Goal: Information Seeking & Learning: Learn about a topic

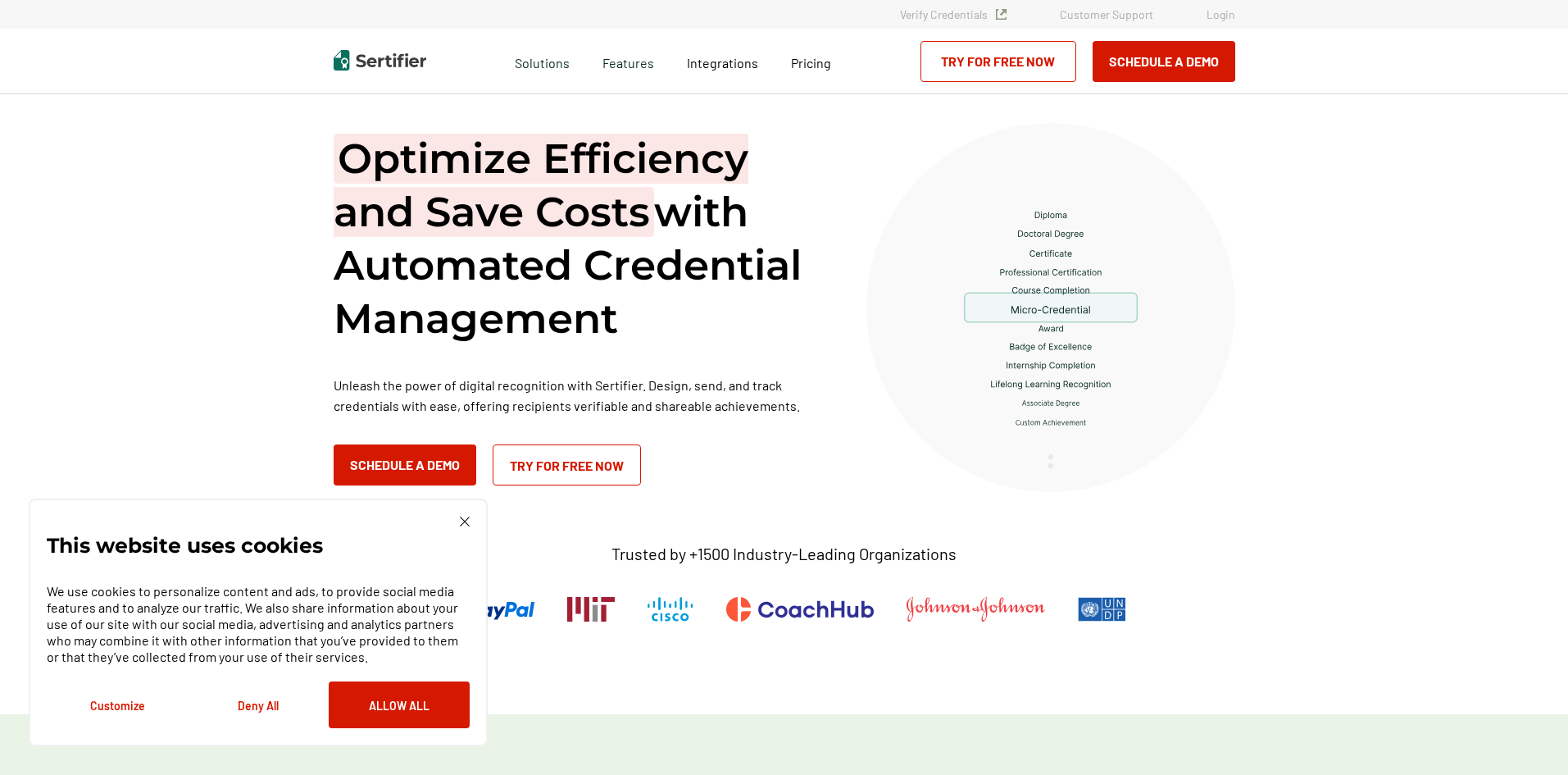
click at [464, 522] on img at bounding box center [465, 521] width 9 height 9
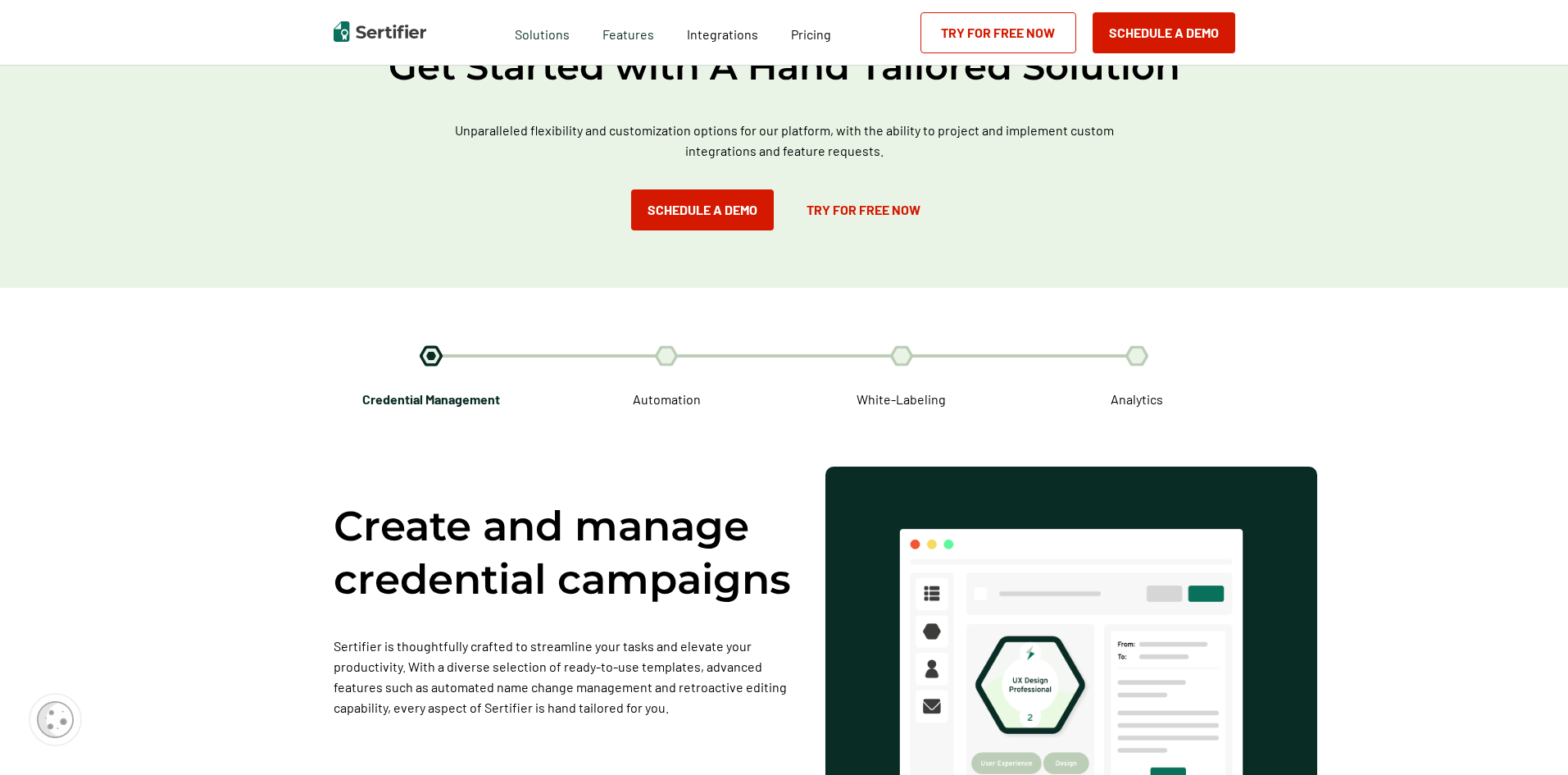
scroll to position [2541, 0]
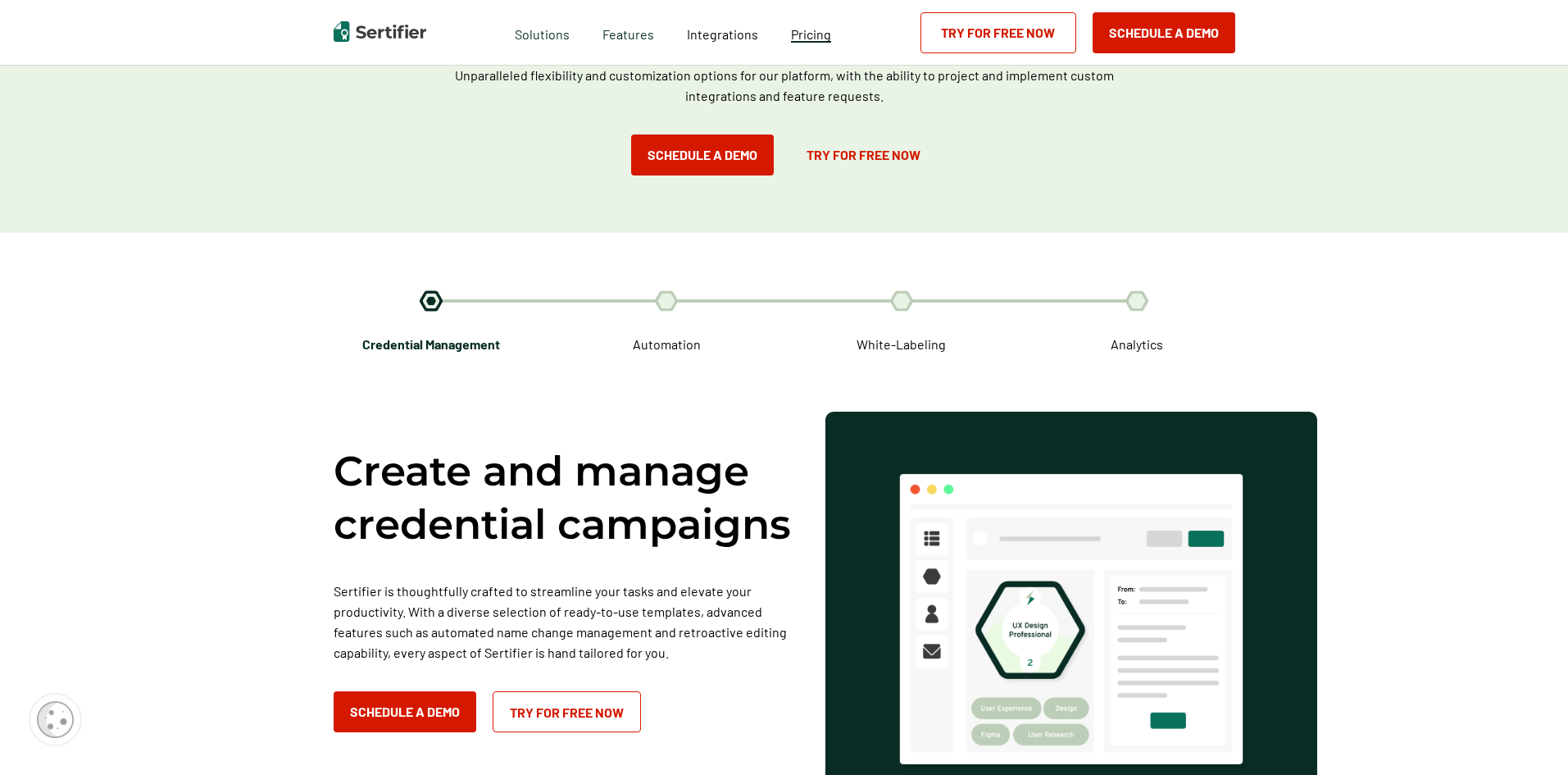
click at [814, 33] on span "Pricing" at bounding box center [811, 34] width 41 height 16
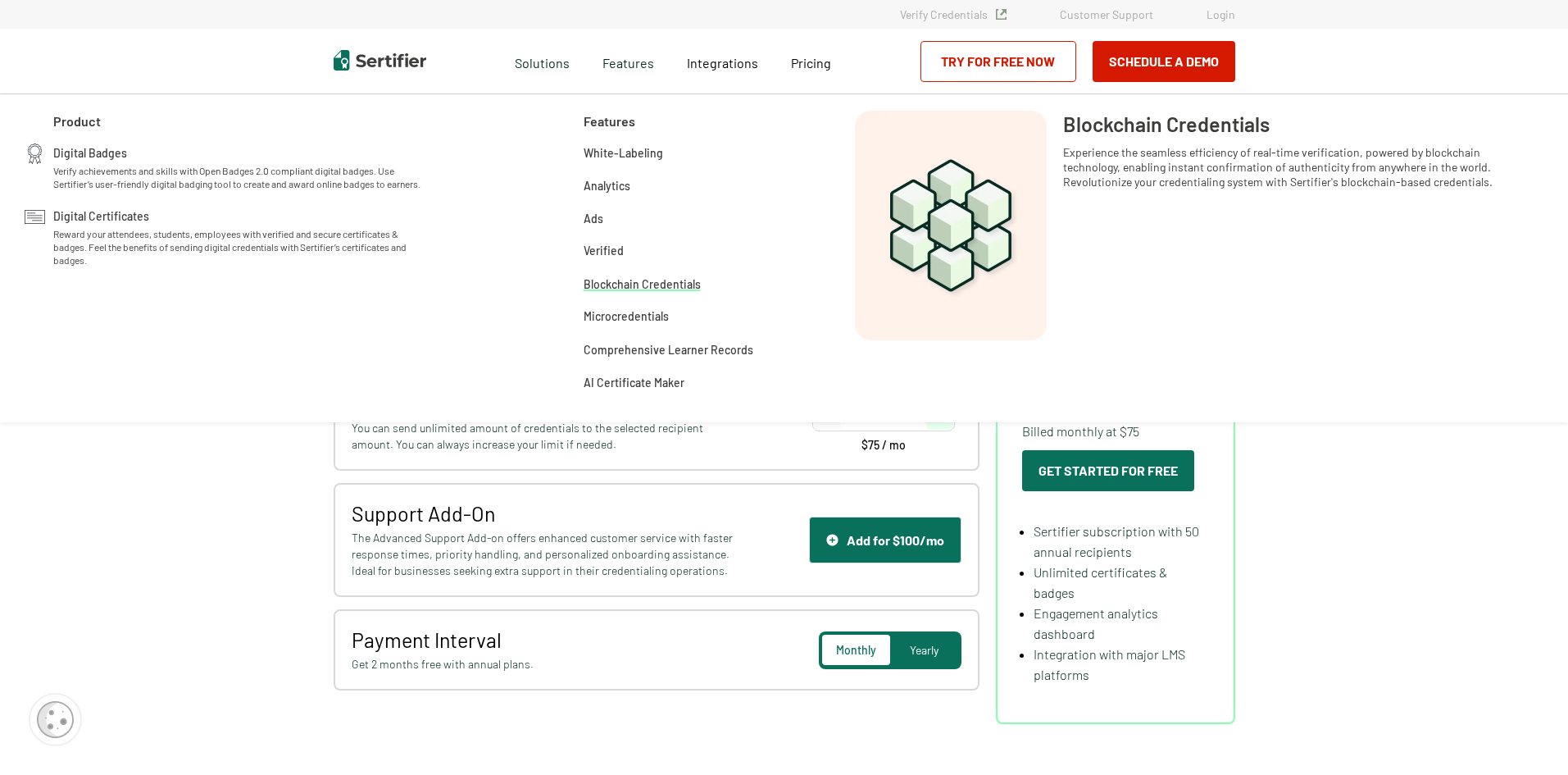
click at [657, 287] on span "Blockchain Credentials" at bounding box center [642, 283] width 117 height 16
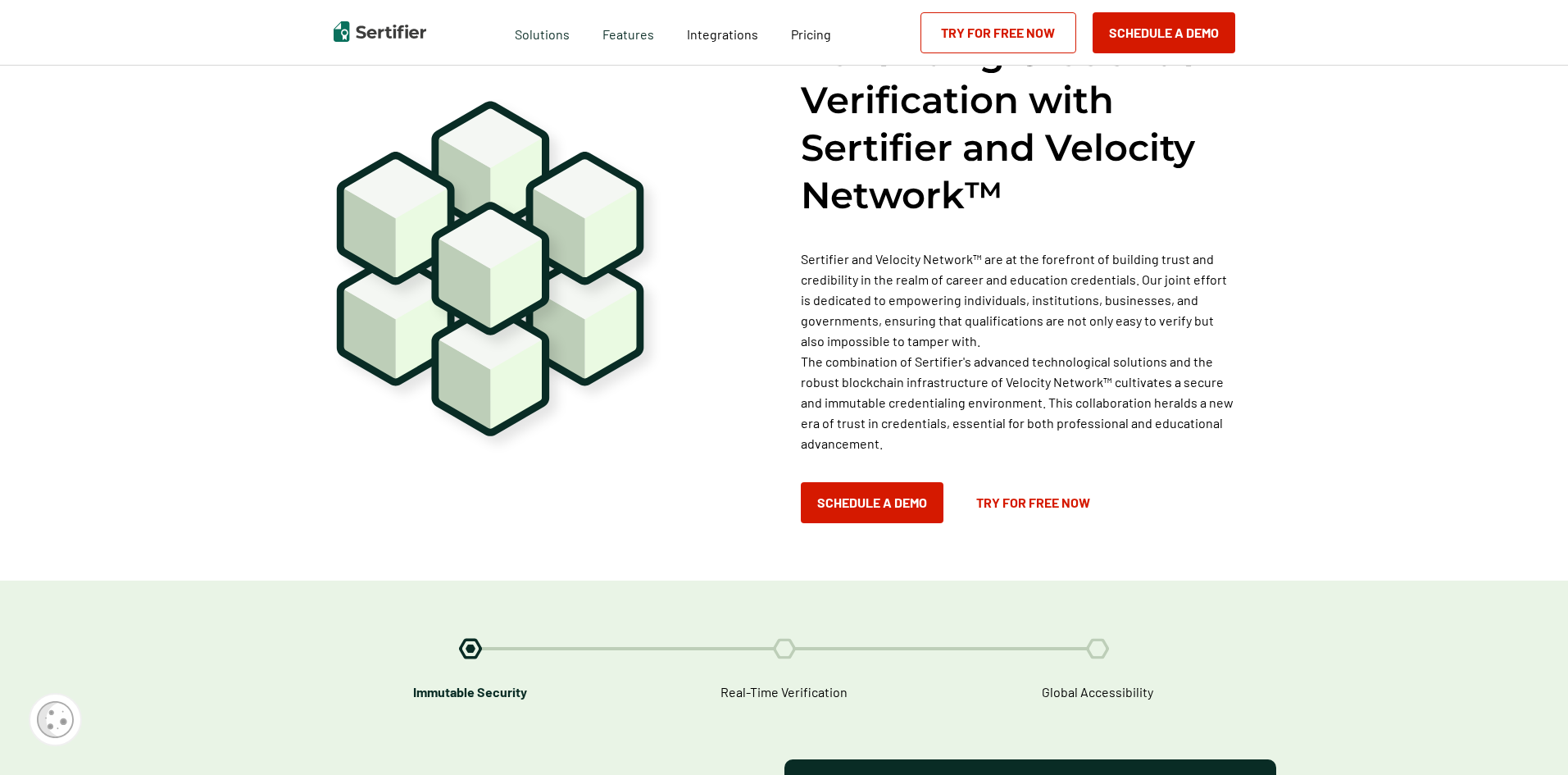
scroll to position [1148, 0]
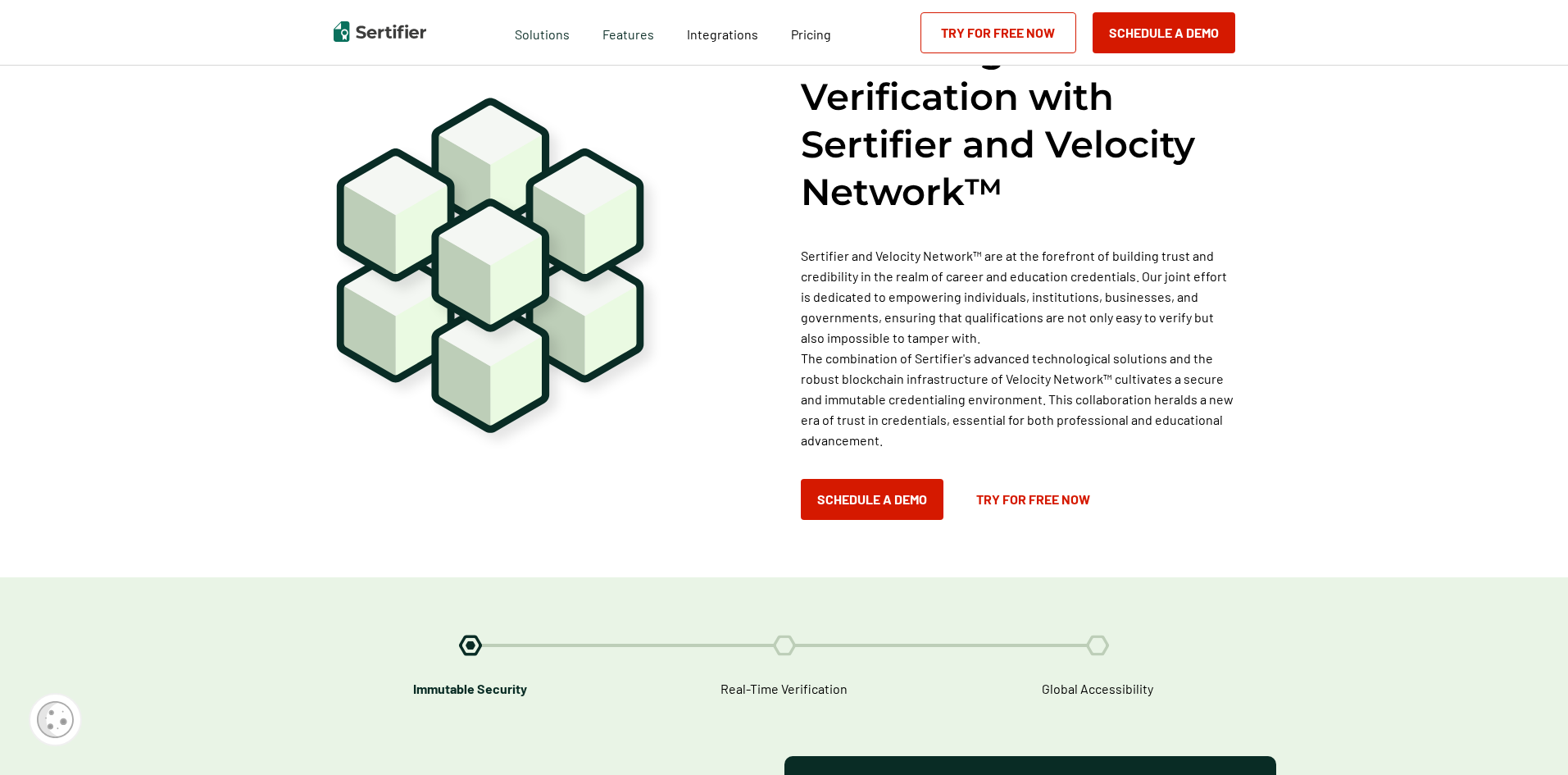
click at [787, 634] on img at bounding box center [784, 645] width 23 height 22
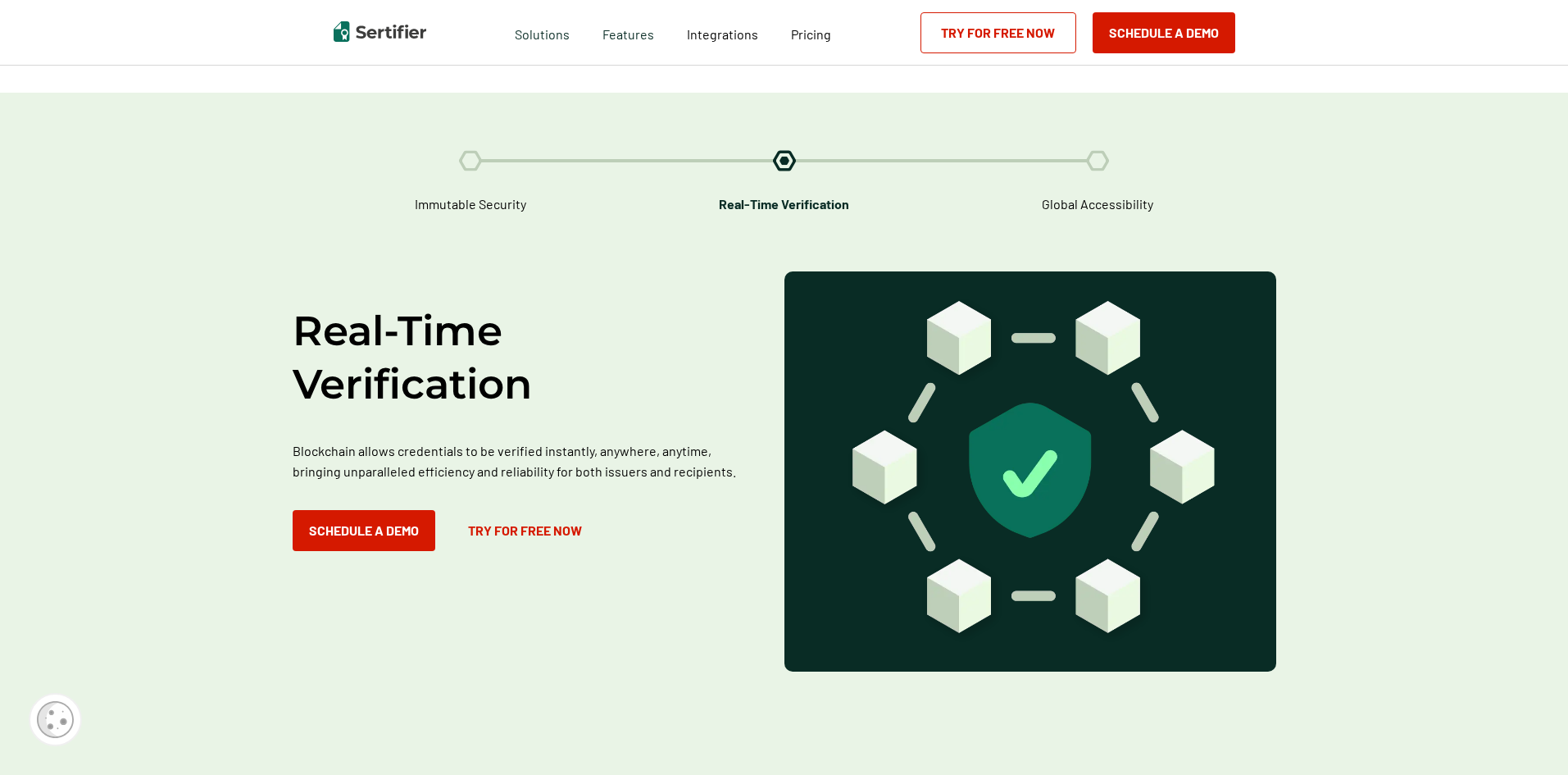
scroll to position [1640, 0]
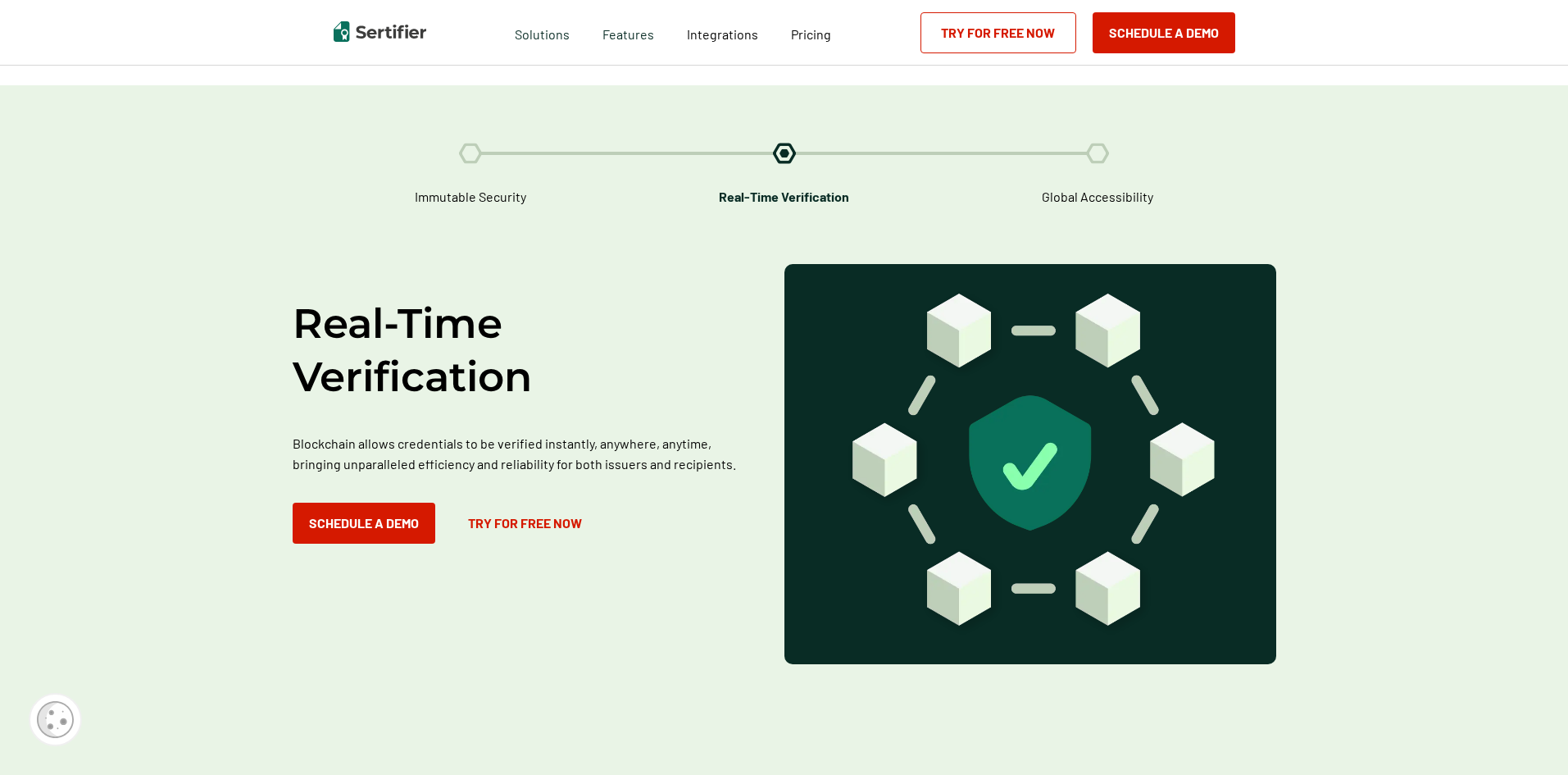
click at [1105, 142] on img at bounding box center [1097, 153] width 23 height 22
